Goal: Task Accomplishment & Management: Complete application form

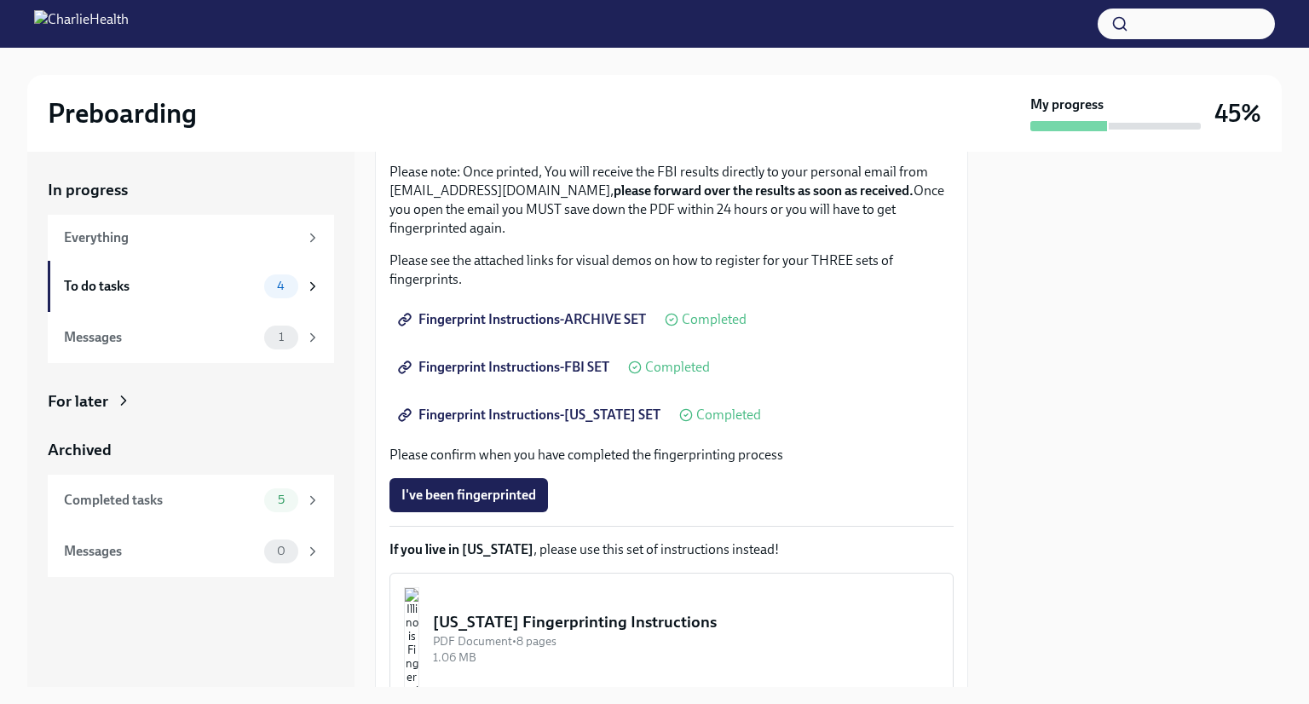
scroll to position [346, 0]
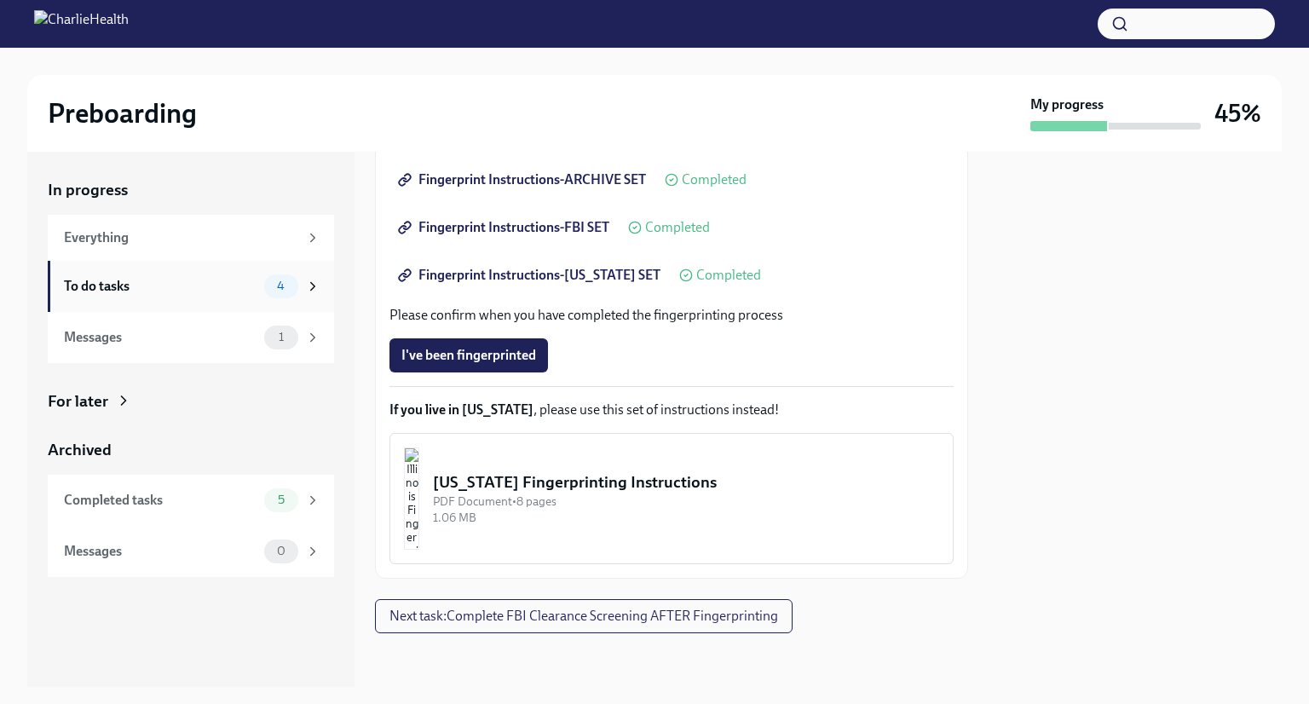
click at [269, 278] on div "4" at bounding box center [281, 287] width 34 height 24
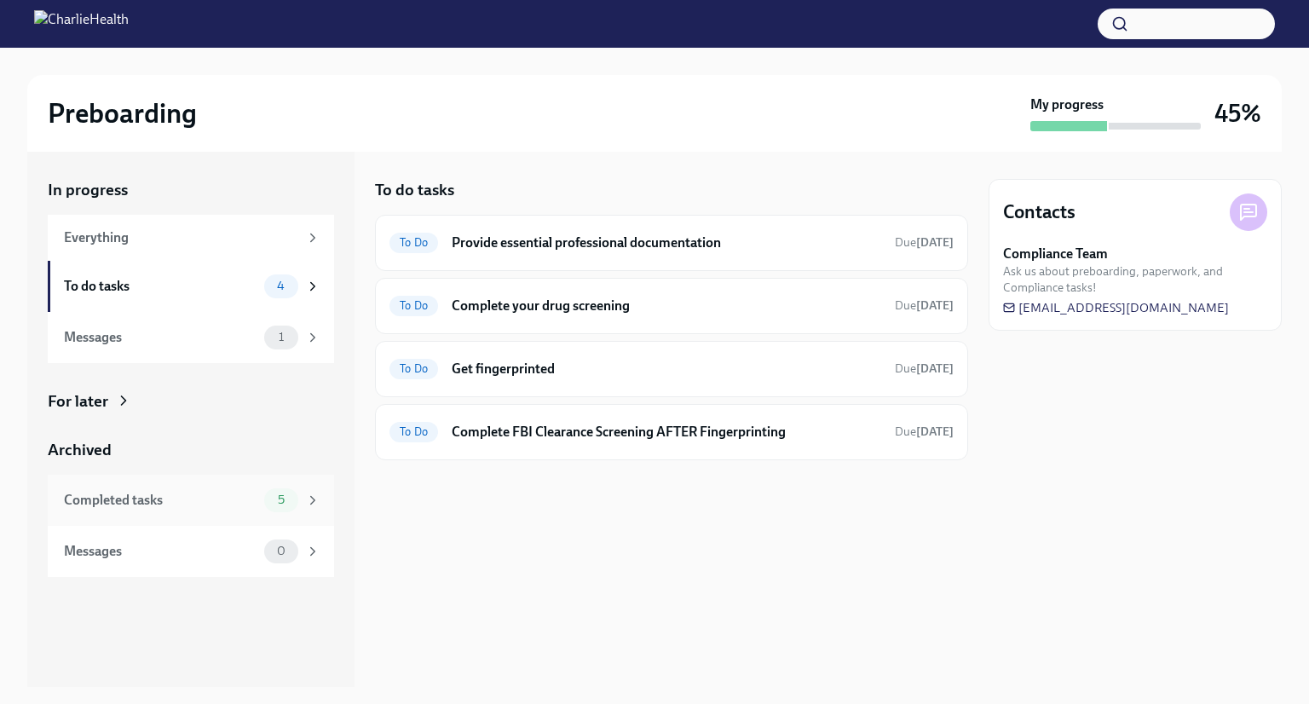
click at [191, 491] on div "Completed tasks" at bounding box center [161, 500] width 194 height 19
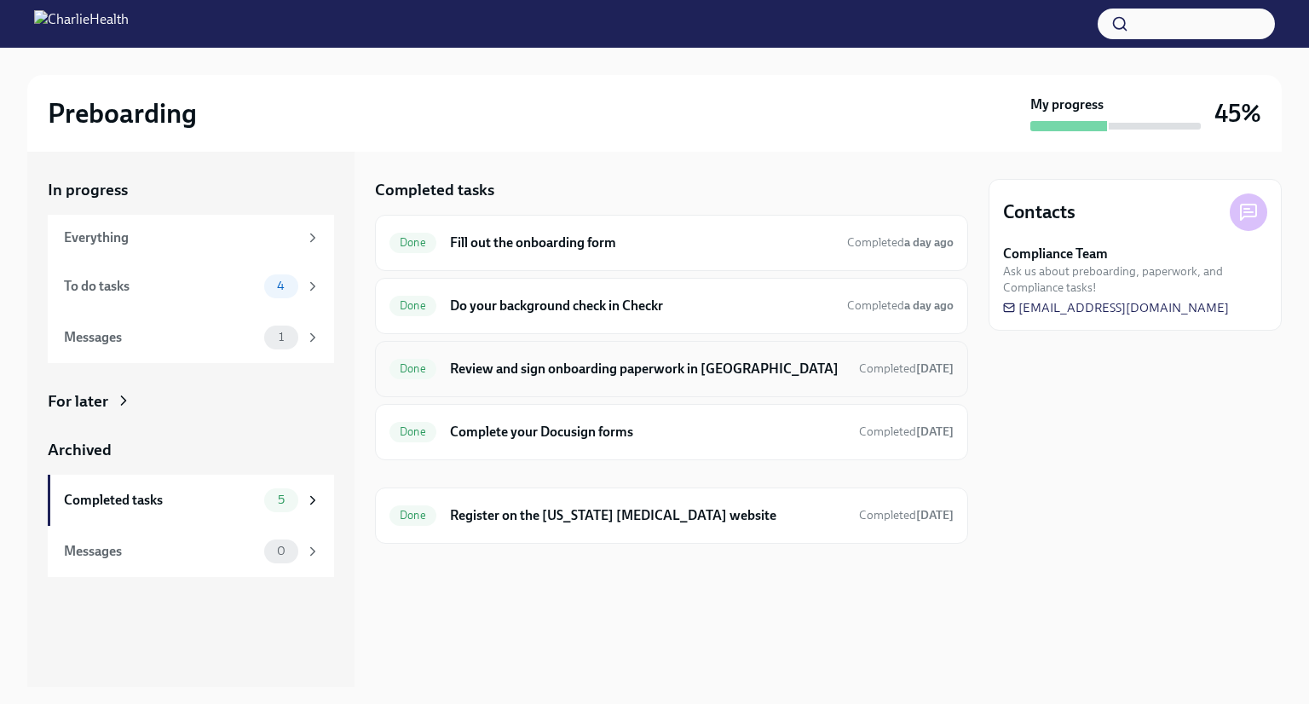
click at [611, 379] on div "Done Review and sign onboarding paperwork in [GEOGRAPHIC_DATA] Completed [DATE]" at bounding box center [672, 368] width 564 height 27
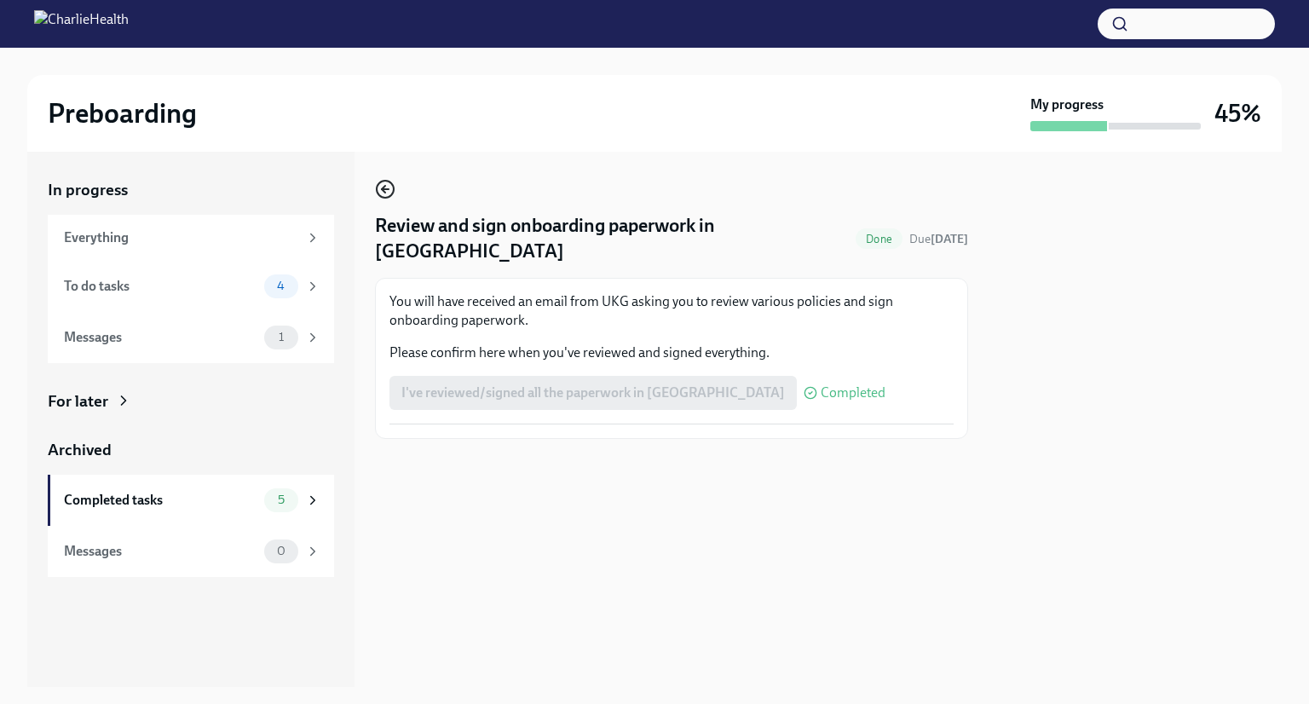
click at [390, 188] on icon "button" at bounding box center [385, 189] width 20 height 20
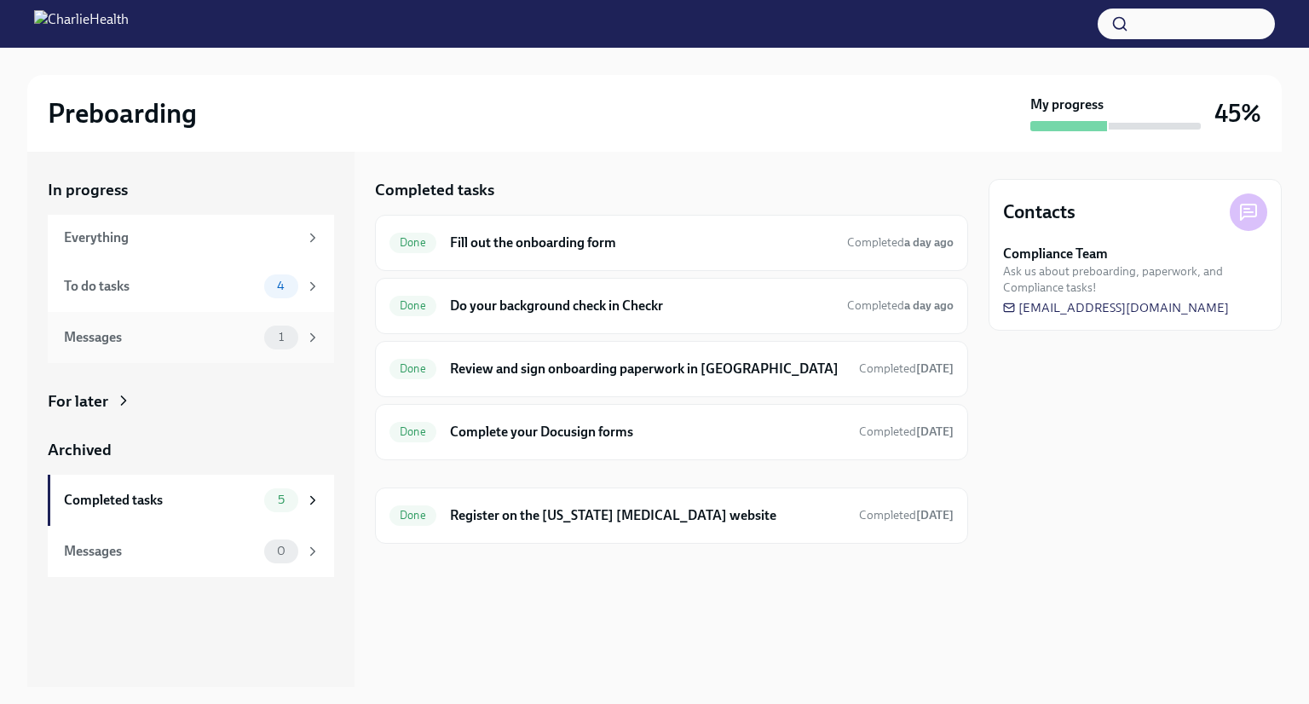
click at [257, 352] on div "Messages 1" at bounding box center [191, 337] width 286 height 51
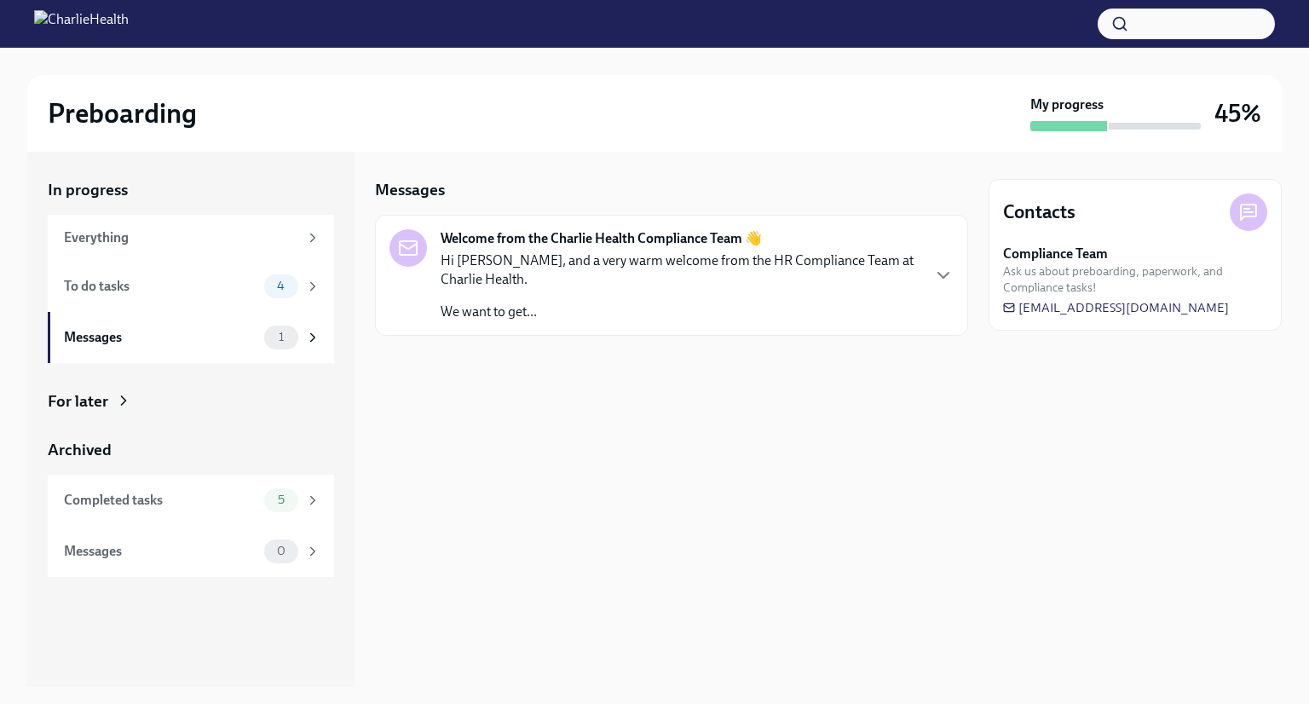
click at [575, 297] on div "Hi [PERSON_NAME], and a very warm welcome from the HR Compliance Team at Charli…" at bounding box center [680, 286] width 479 height 70
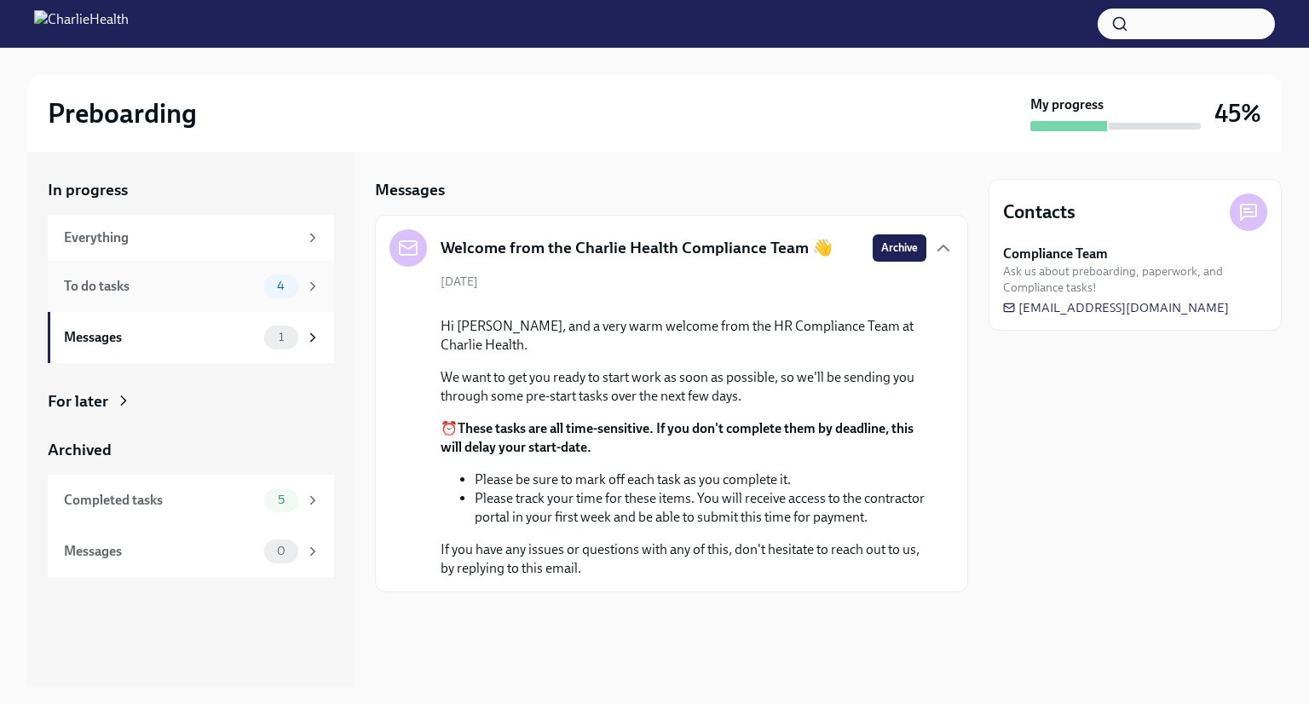
click at [175, 297] on div "To do tasks 4" at bounding box center [192, 287] width 257 height 24
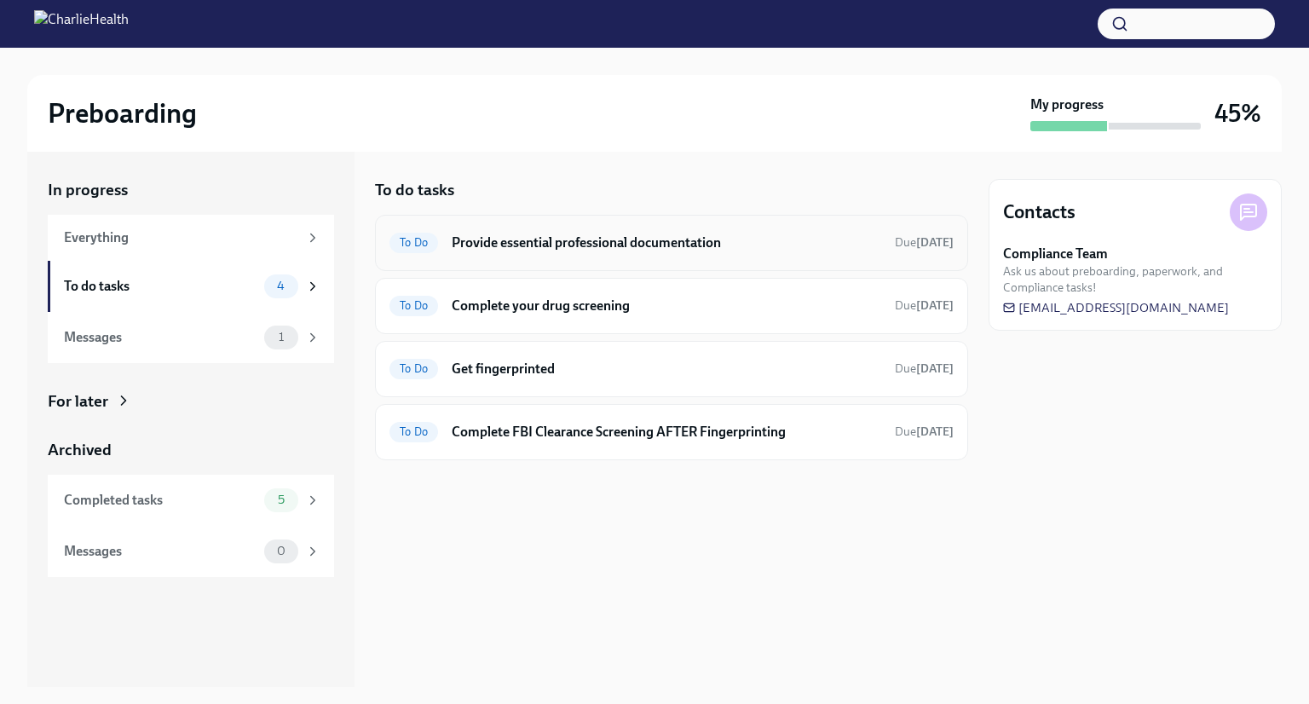
click at [552, 262] on div "To Do Provide essential professional documentation Due [DATE]" at bounding box center [671, 243] width 593 height 56
click at [555, 240] on h6 "Provide essential professional documentation" at bounding box center [667, 243] width 430 height 19
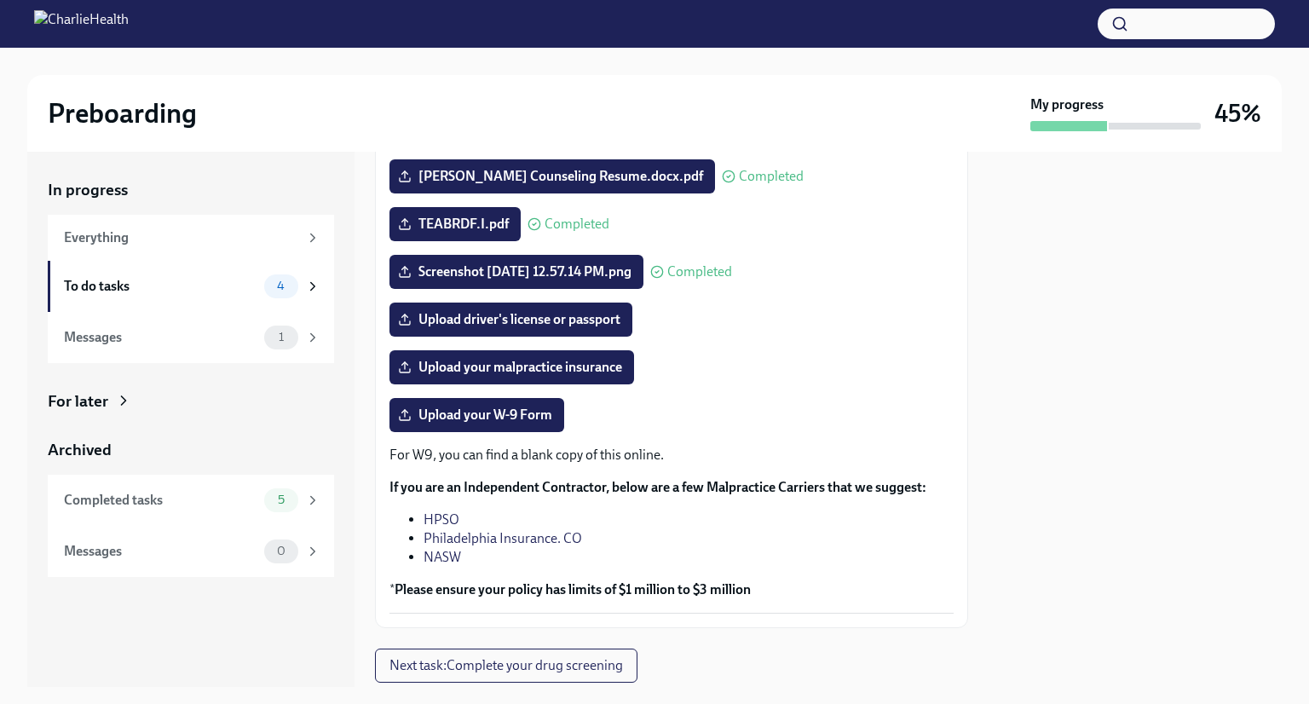
scroll to position [267, 0]
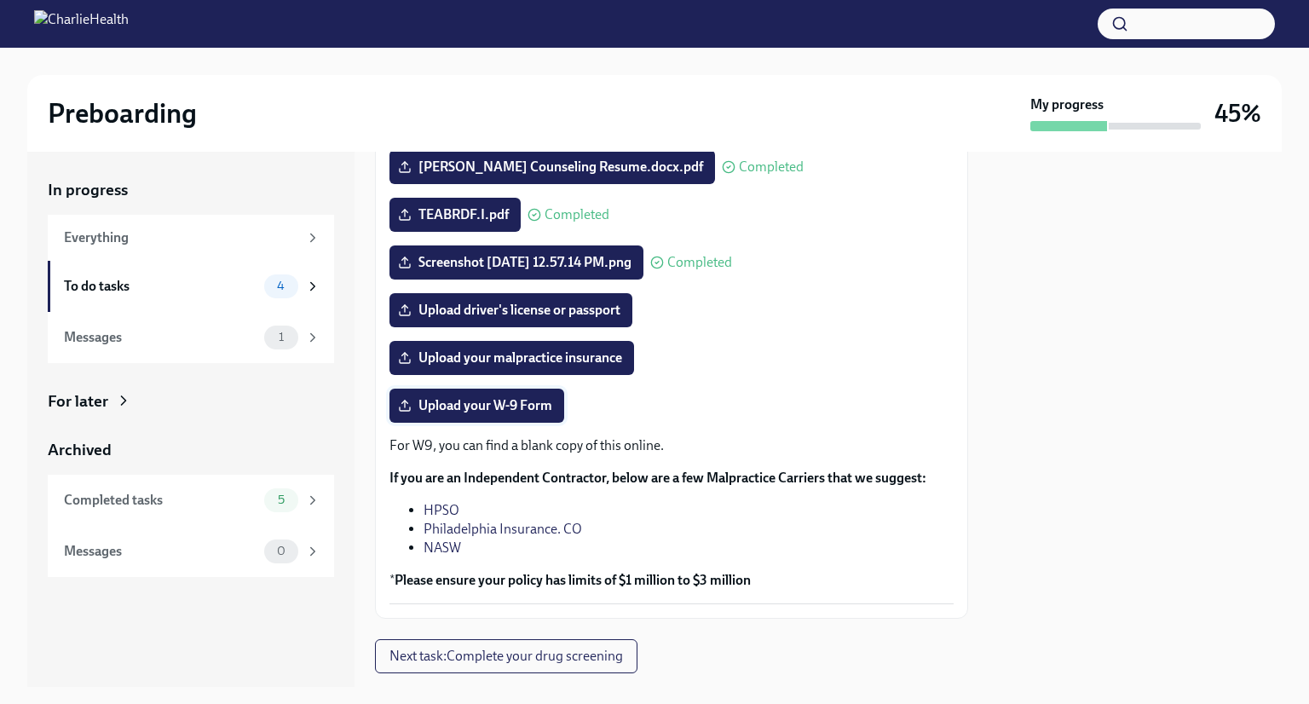
click at [471, 402] on span "Upload your W-9 Form" at bounding box center [477, 405] width 151 height 17
click at [0, 0] on input "Upload your W-9 Form" at bounding box center [0, 0] width 0 height 0
click at [541, 316] on span "Upload driver's license or passport" at bounding box center [511, 310] width 219 height 17
click at [0, 0] on input "Upload driver's license or passport" at bounding box center [0, 0] width 0 height 0
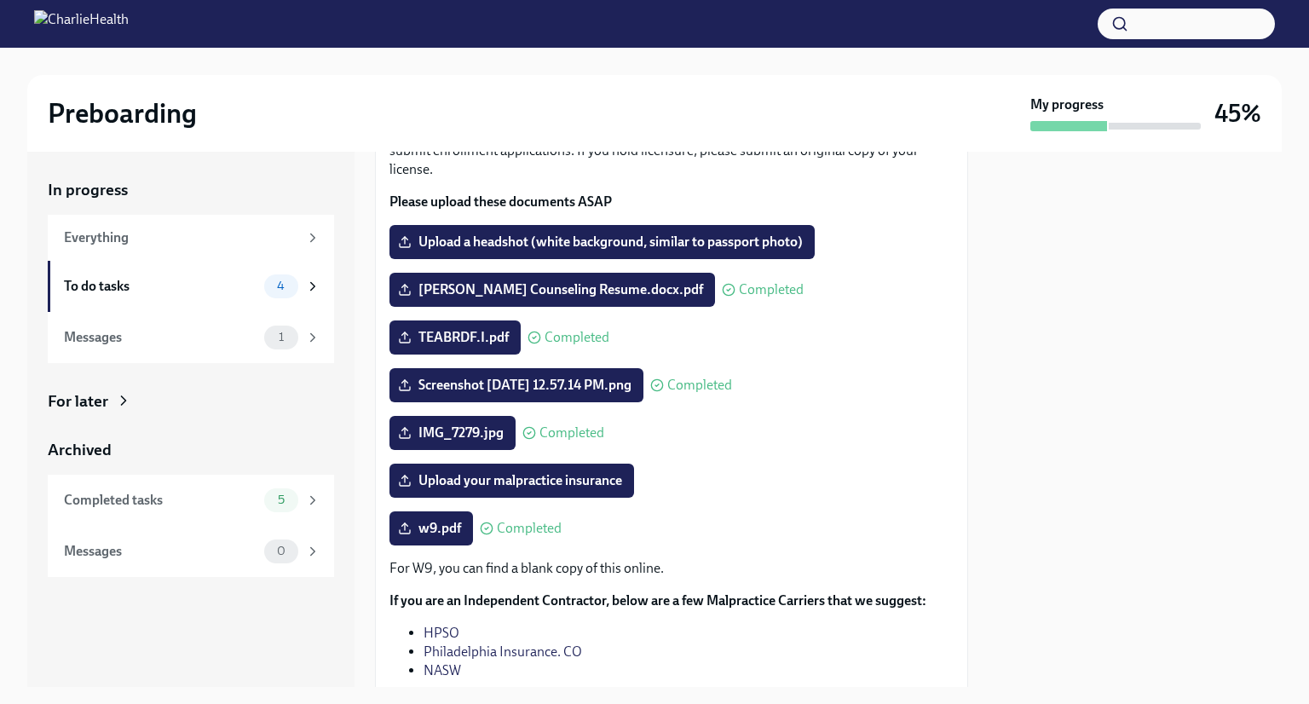
scroll to position [155, 0]
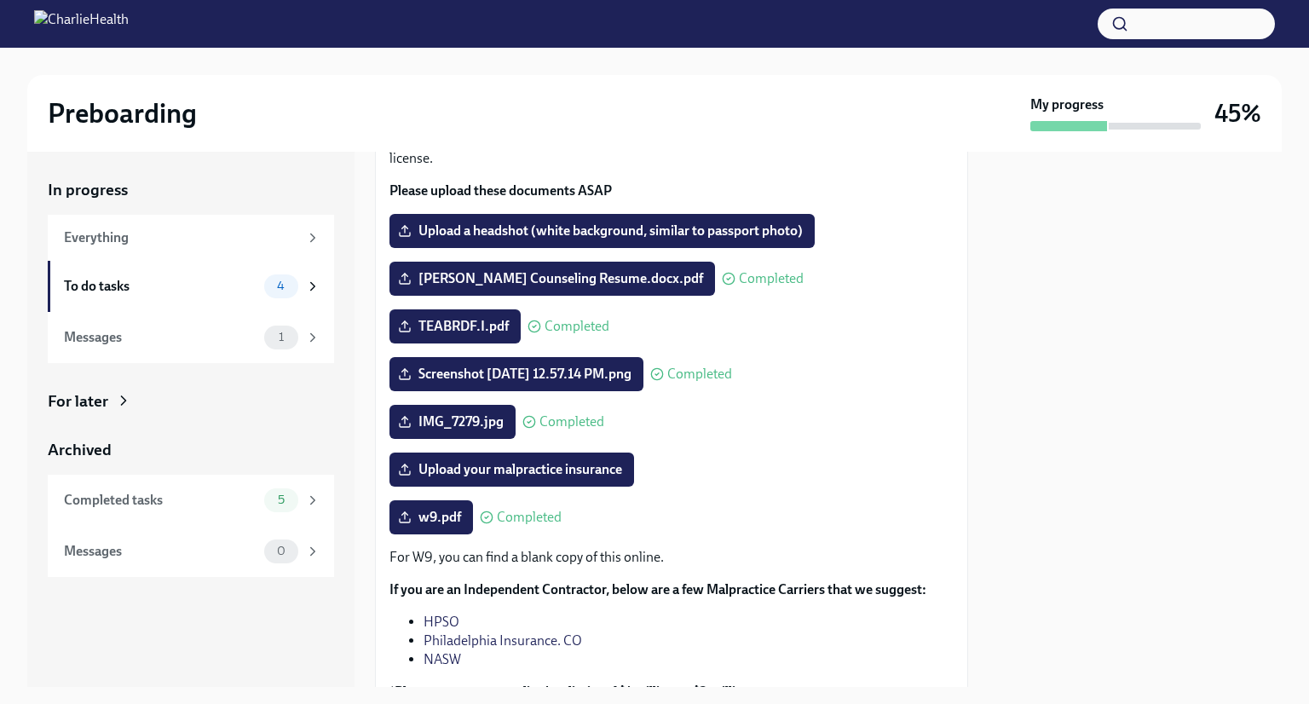
click at [431, 621] on link "HPSO" at bounding box center [442, 622] width 36 height 16
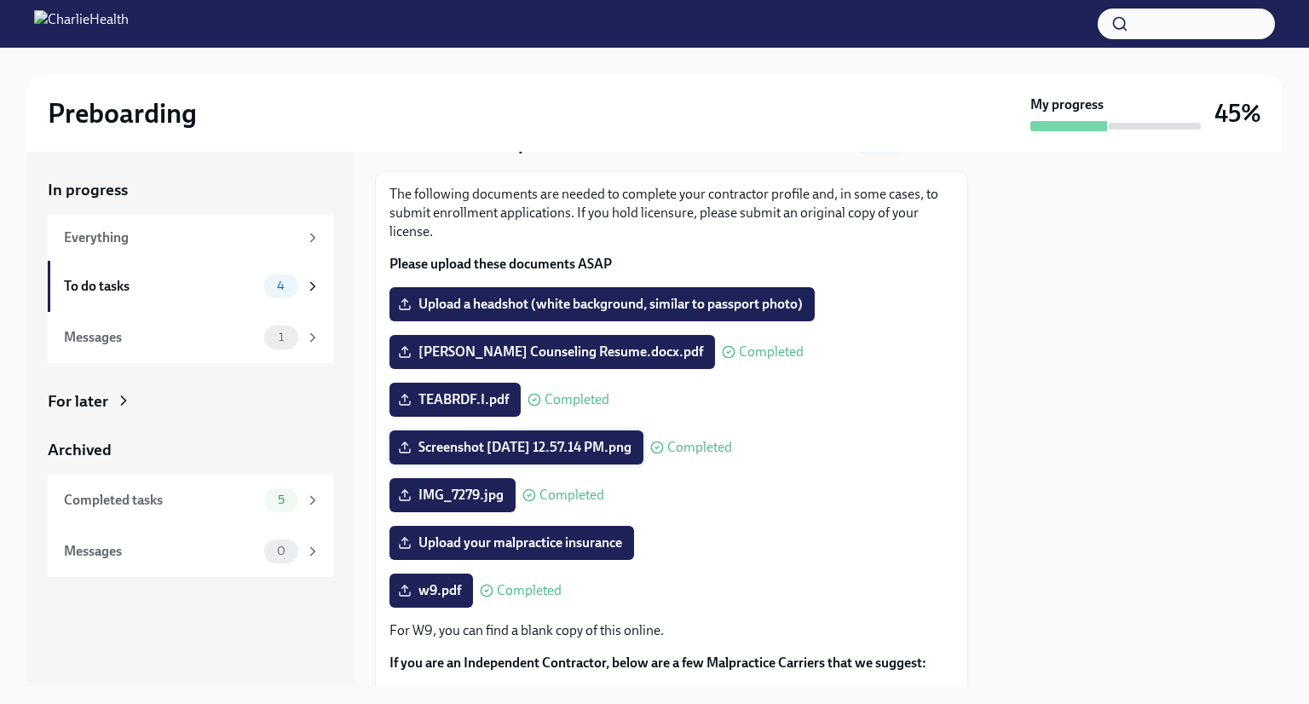
scroll to position [72, 0]
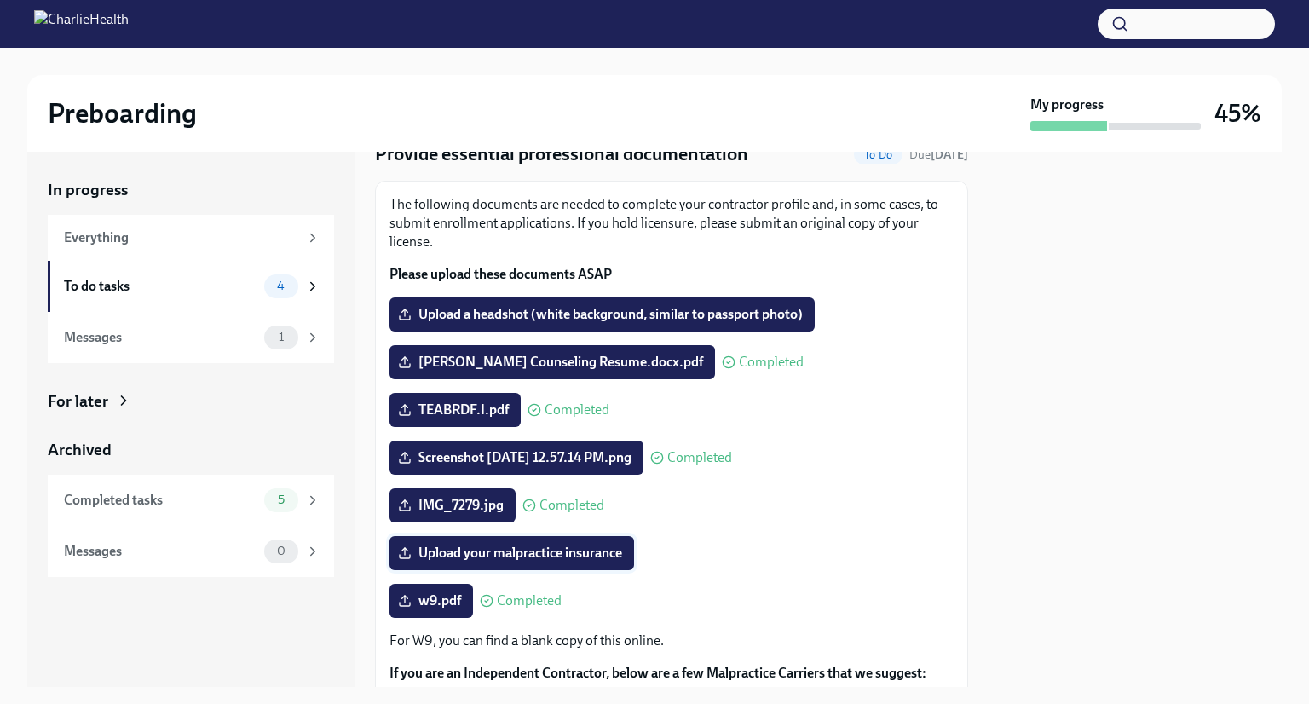
click at [507, 558] on span "Upload your malpractice insurance" at bounding box center [512, 553] width 221 height 17
click at [0, 0] on input "Upload your malpractice insurance" at bounding box center [0, 0] width 0 height 0
click at [675, 315] on span "Upload a headshot (white background, similar to passport photo)" at bounding box center [603, 314] width 402 height 17
click at [0, 0] on input "Upload a headshot (white background, similar to passport photo)" at bounding box center [0, 0] width 0 height 0
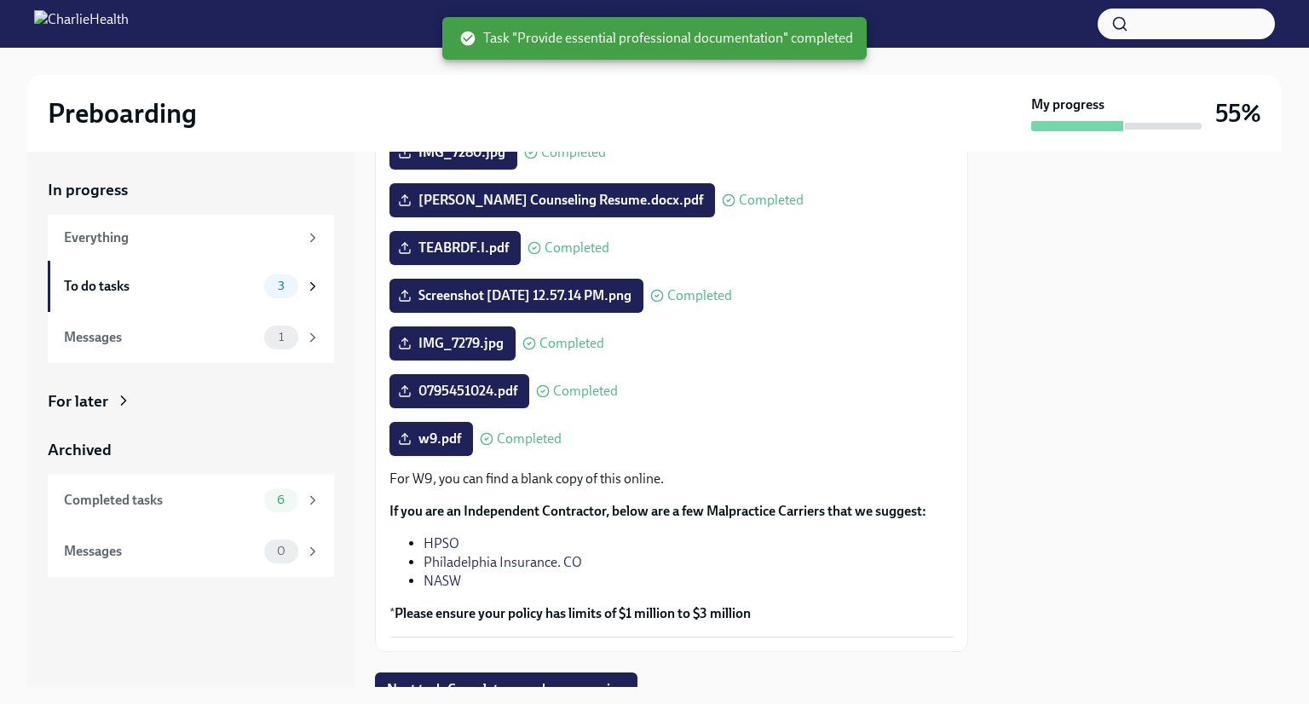
scroll to position [308, 0]
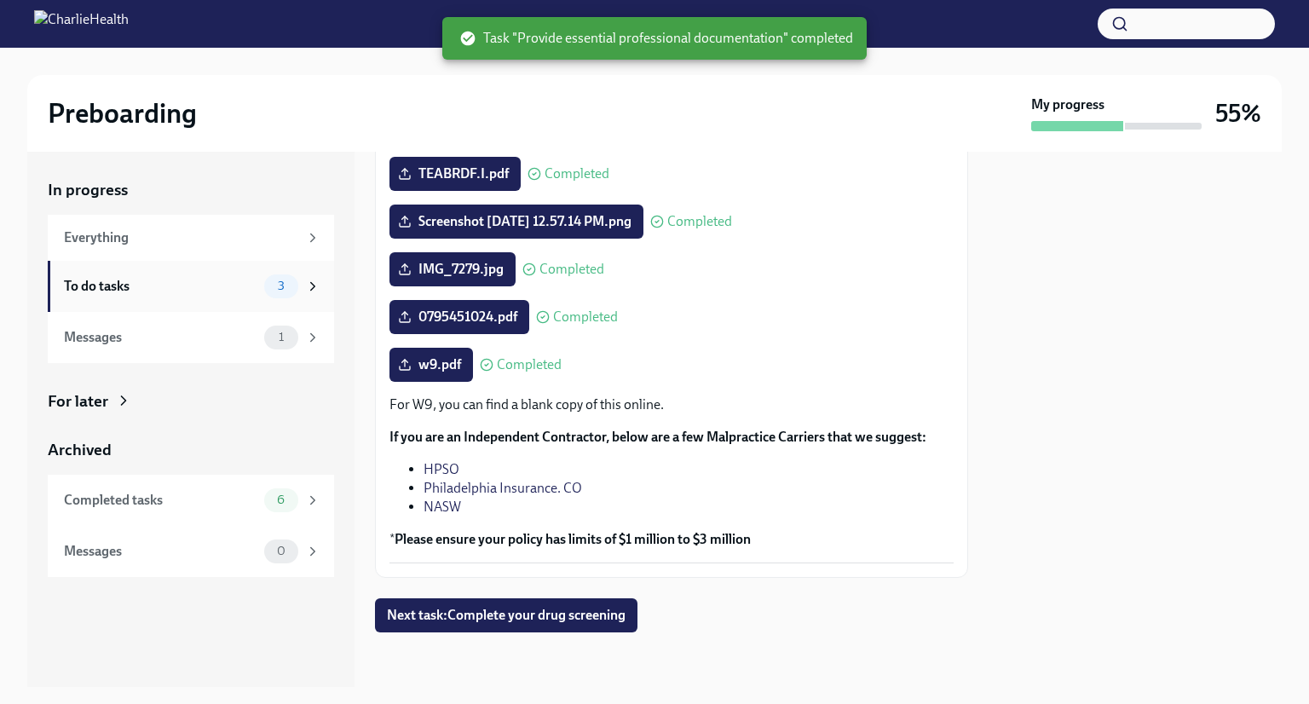
click at [194, 280] on div "To do tasks" at bounding box center [161, 286] width 194 height 19
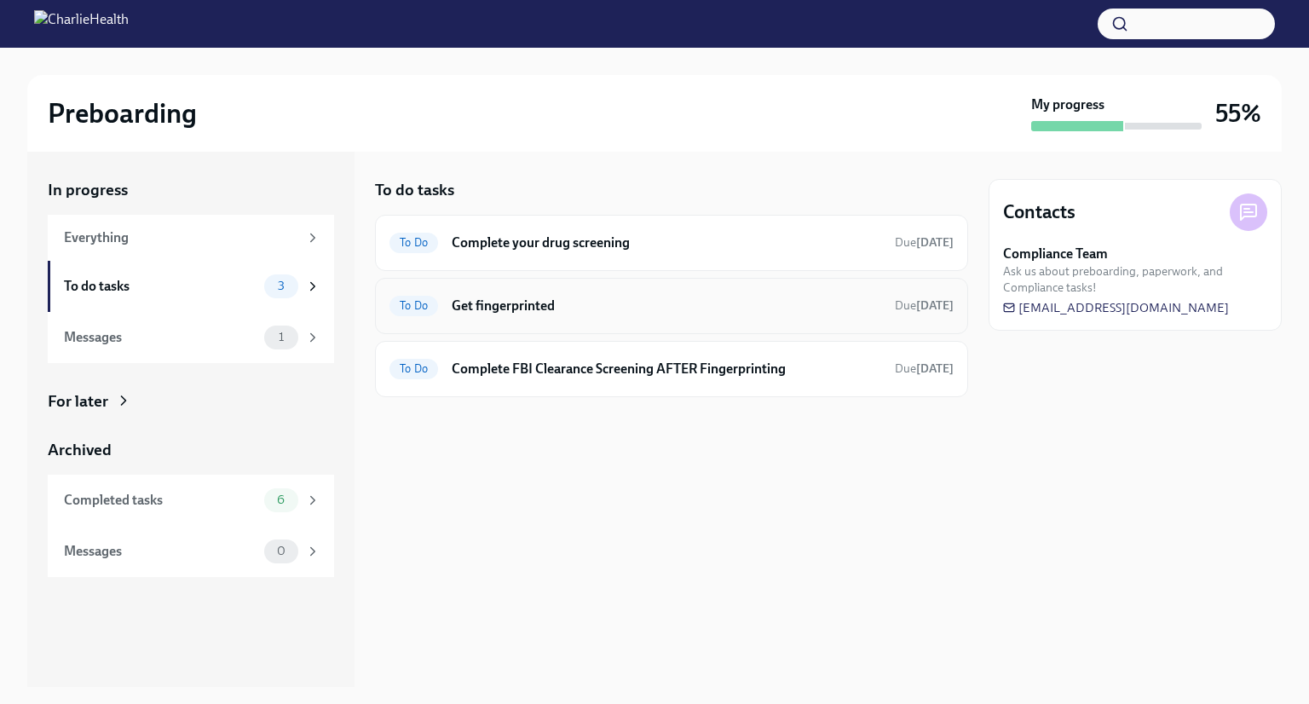
click at [582, 281] on div "To Do Get fingerprinted Due [DATE]" at bounding box center [671, 306] width 593 height 56
click at [581, 298] on h6 "Get fingerprinted" at bounding box center [667, 306] width 430 height 19
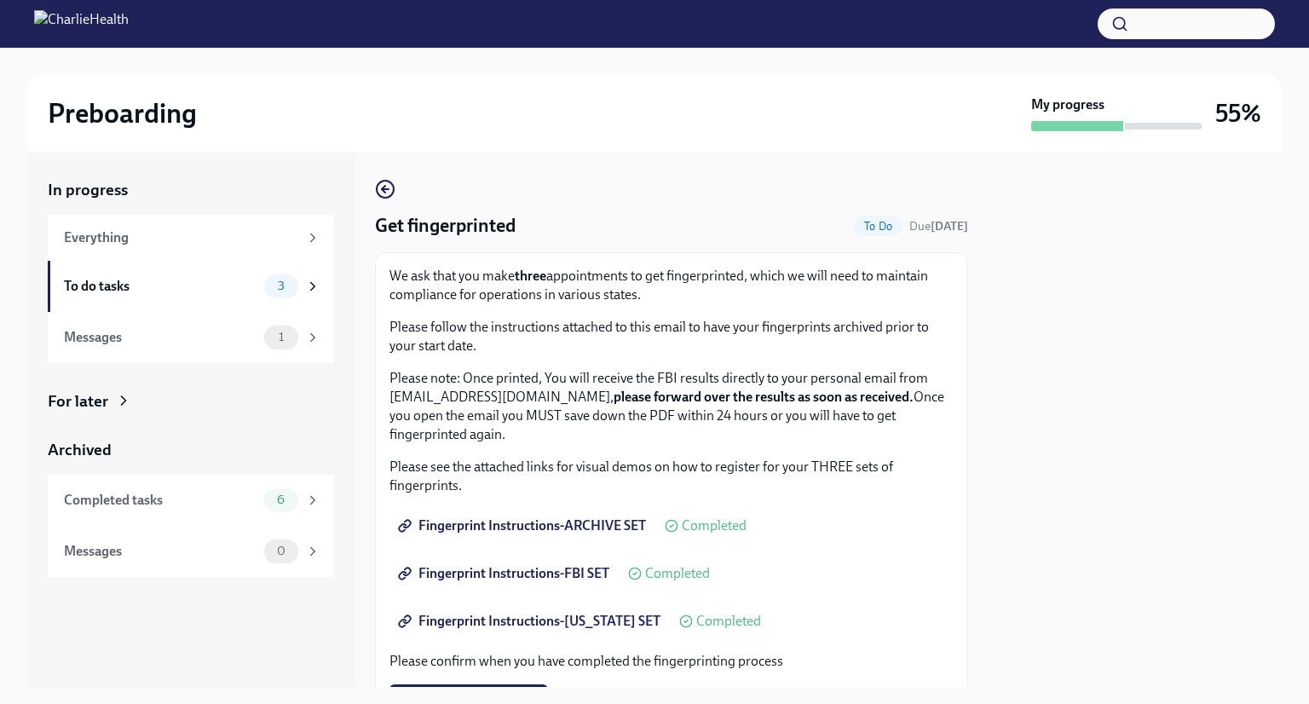
click at [396, 194] on div "Get fingerprinted To Do Due [DATE] We ask that you make three appointments to g…" at bounding box center [671, 552] width 593 height 746
click at [385, 187] on icon "button" at bounding box center [385, 189] width 20 height 20
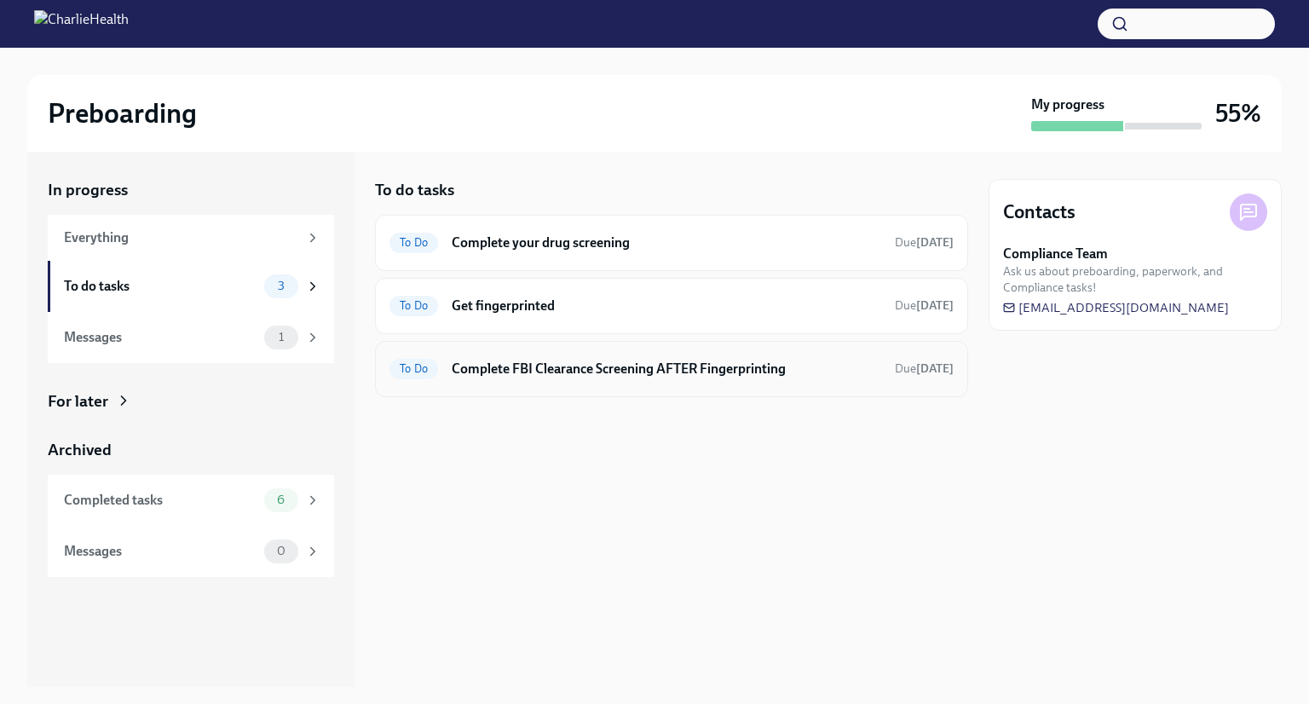
click at [626, 374] on h6 "Complete FBI Clearance Screening AFTER Fingerprinting" at bounding box center [667, 369] width 430 height 19
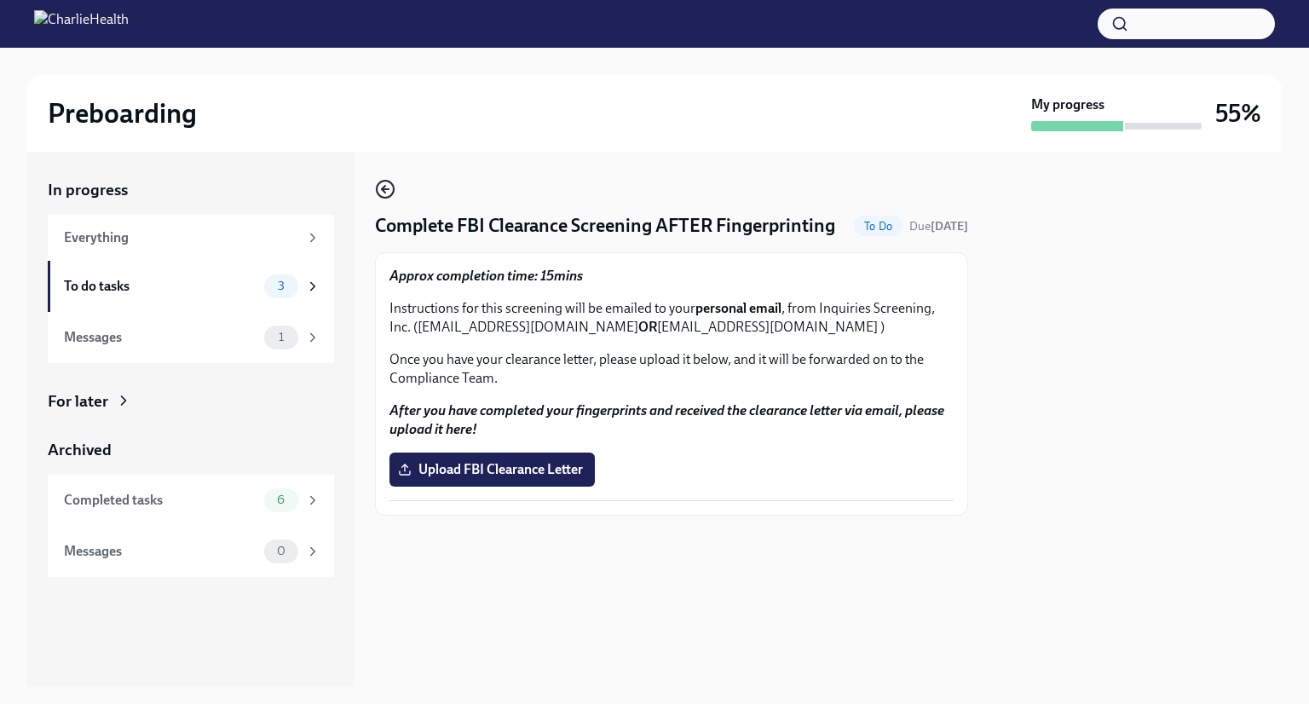
click at [383, 194] on icon "button" at bounding box center [385, 189] width 20 height 20
